Goal: Find specific page/section: Find specific page/section

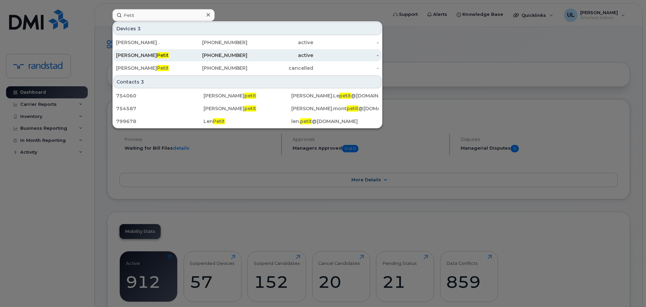
type input "Petit"
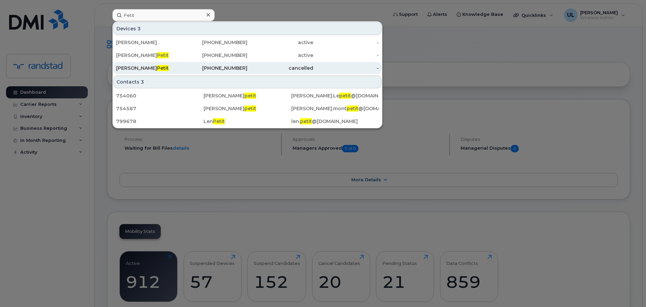
drag, startPoint x: 179, startPoint y: 51, endPoint x: 213, endPoint y: 63, distance: 36.2
click at [179, 51] on div "[PERSON_NAME]" at bounding box center [149, 55] width 66 height 12
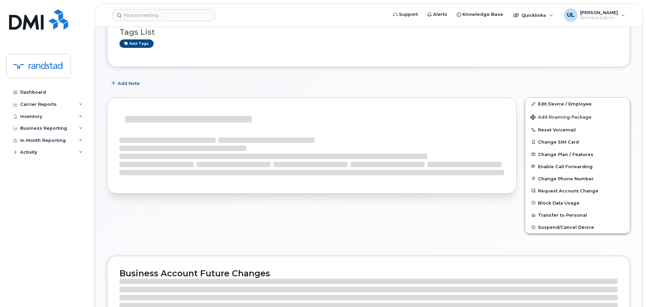
scroll to position [67, 0]
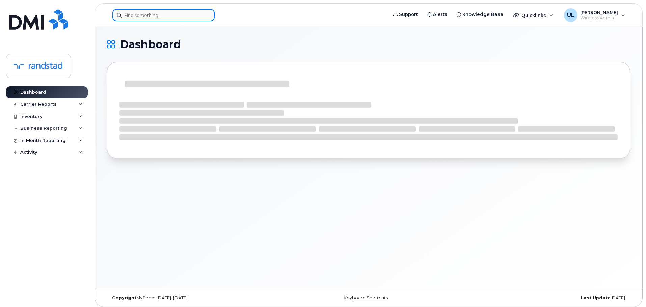
click at [185, 18] on input at bounding box center [163, 15] width 102 height 12
paste input "(514) 605-4101"
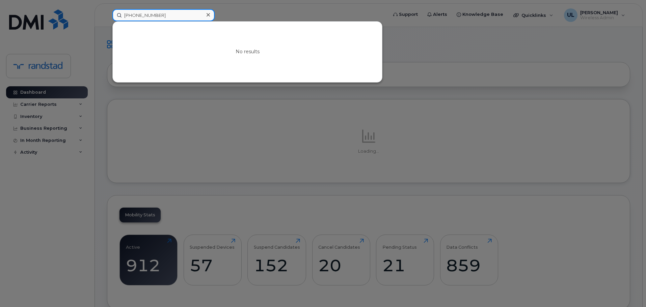
type input "n"
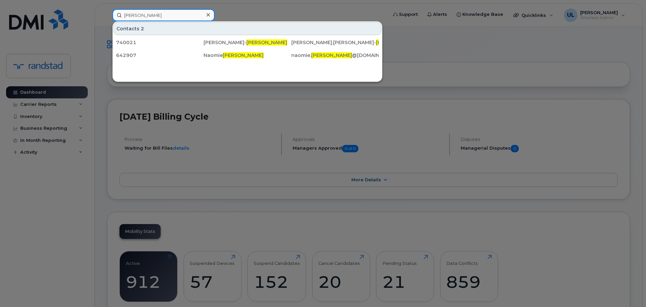
type input "longval"
click at [431, 154] on div at bounding box center [323, 153] width 646 height 307
